Goal: Task Accomplishment & Management: Manage account settings

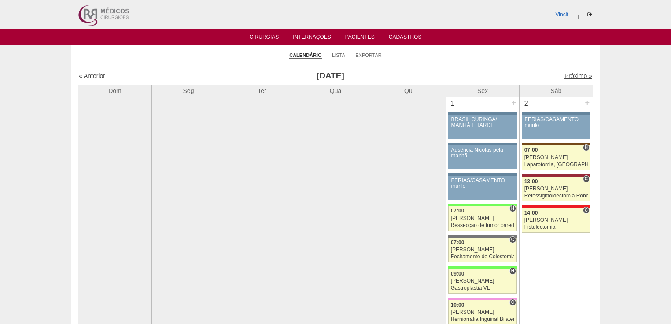
click at [569, 76] on link "Próximo »" at bounding box center [579, 75] width 28 height 7
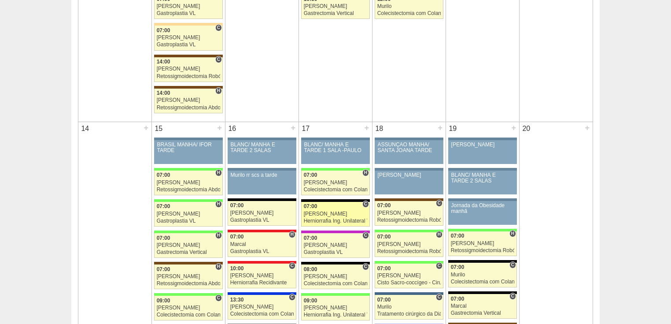
scroll to position [916, 0]
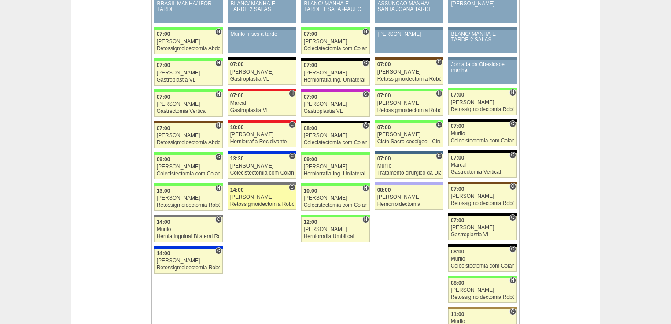
click at [254, 201] on div "Retossigmoidectomia Robótica" at bounding box center [262, 204] width 64 height 6
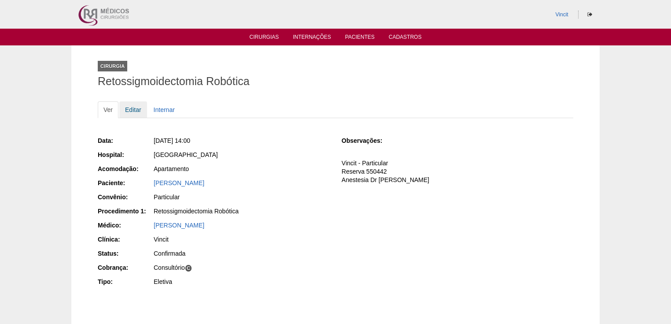
click at [137, 109] on link "Editar" at bounding box center [133, 109] width 28 height 17
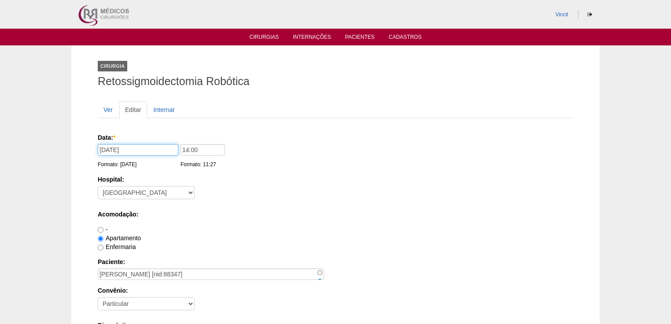
click at [150, 144] on input "16/09/2025" at bounding box center [138, 149] width 81 height 11
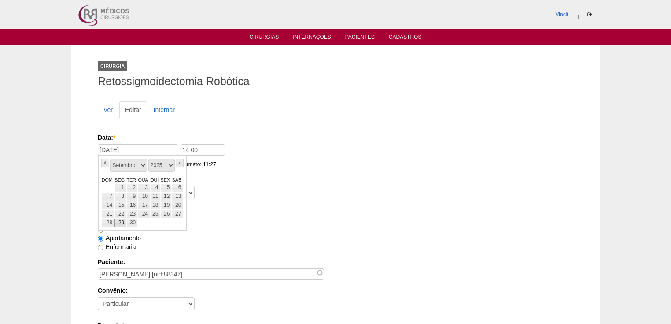
click at [117, 220] on link "29" at bounding box center [121, 223] width 12 height 9
type input "29/09/2025"
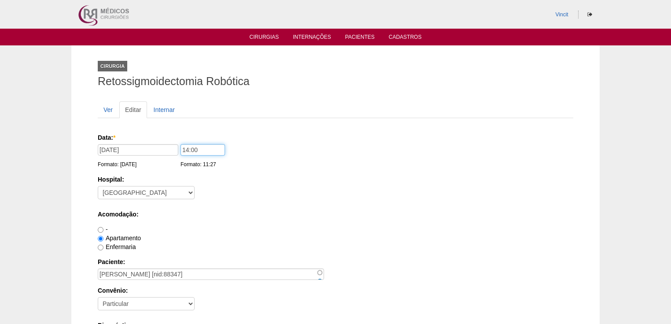
click at [199, 150] on input "14:00" at bounding box center [203, 149] width 44 height 11
type input "1"
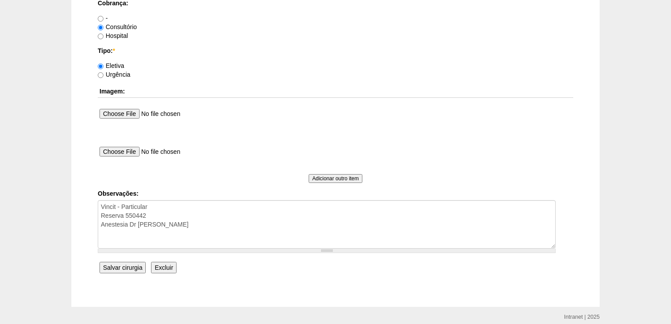
scroll to position [810, 0]
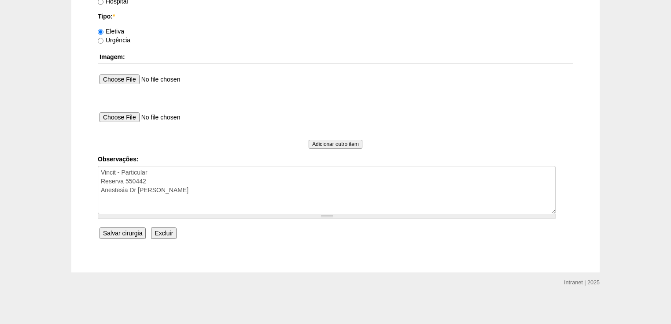
type input "07:00"
click at [122, 231] on input "Salvar cirurgia" at bounding box center [123, 232] width 46 height 11
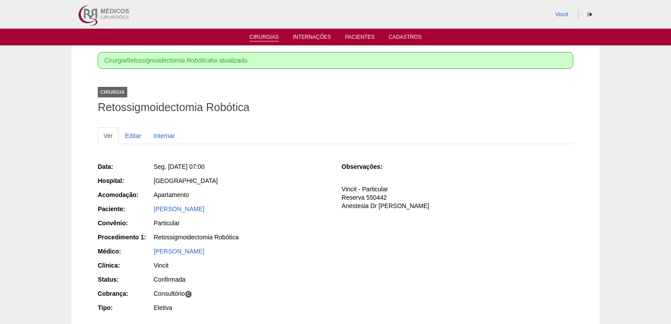
click at [267, 37] on link "Cirurgias" at bounding box center [265, 37] width 30 height 7
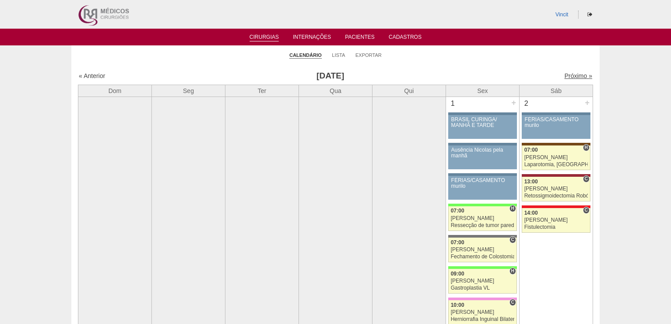
click at [566, 76] on link "Próximo »" at bounding box center [579, 75] width 28 height 7
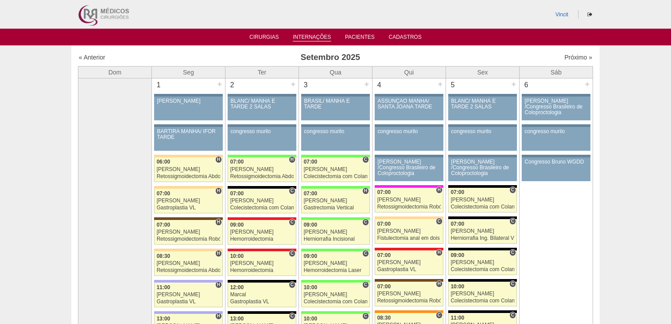
click at [315, 40] on link "Internações" at bounding box center [312, 37] width 38 height 7
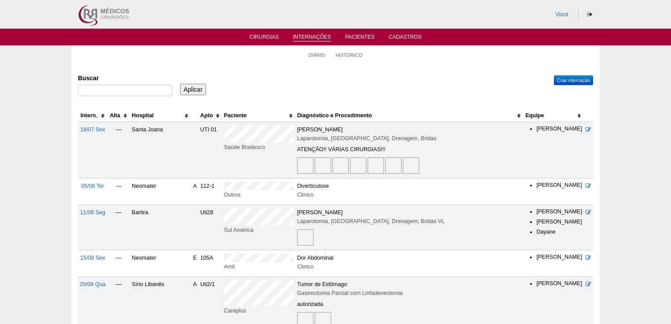
scroll to position [70, 0]
